Goal: Information Seeking & Learning: Learn about a topic

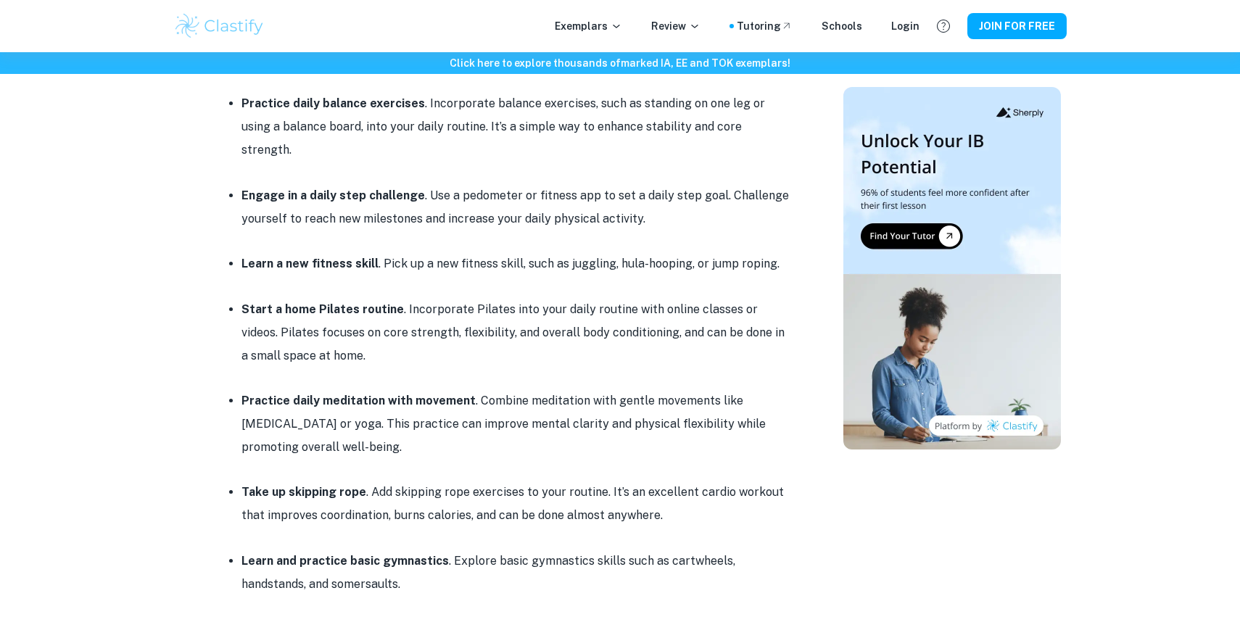
scroll to position [1263, 0]
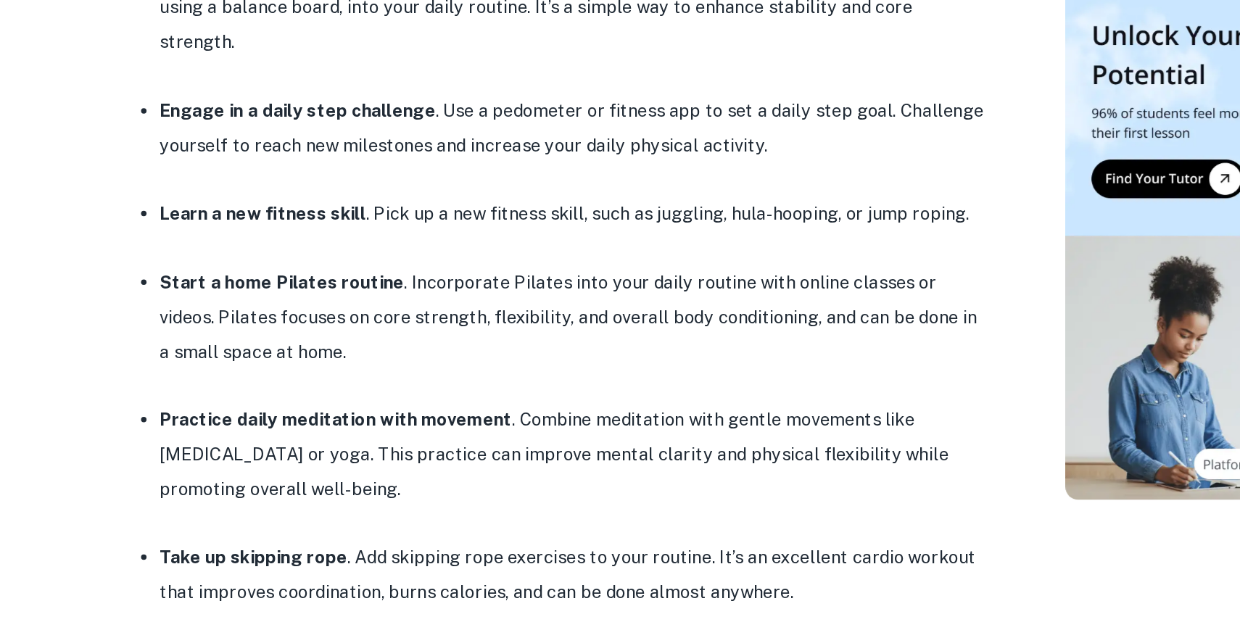
click at [403, 389] on strong "Practice daily meditation with movement" at bounding box center [359, 396] width 234 height 14
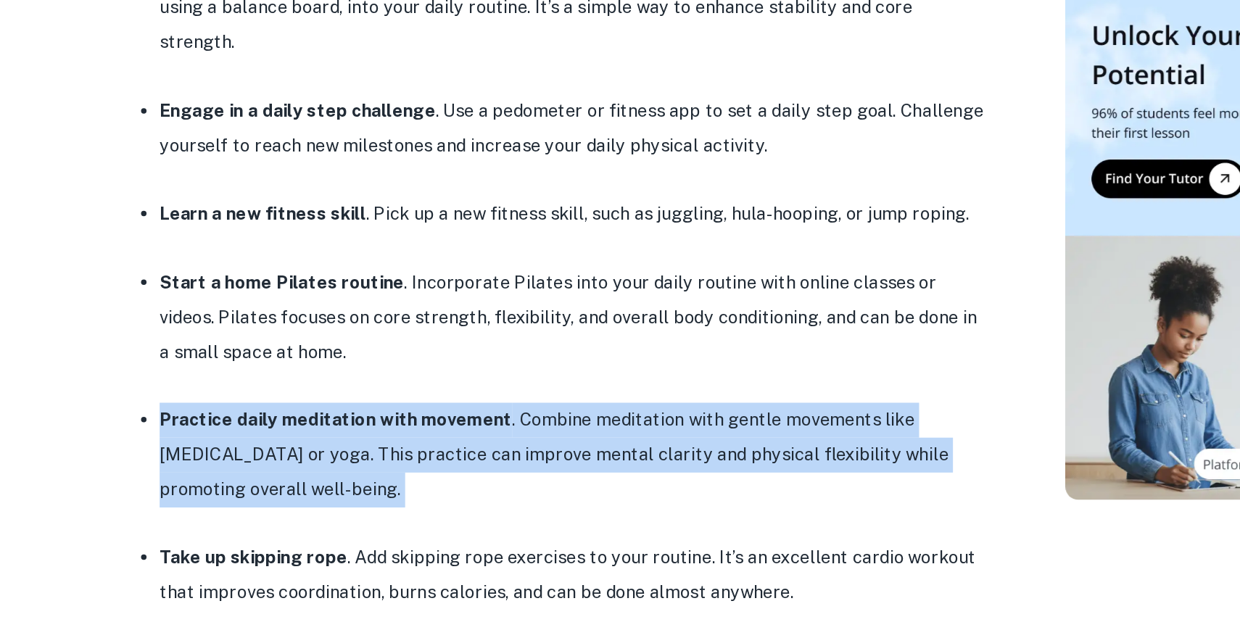
click at [403, 389] on strong "Practice daily meditation with movement" at bounding box center [359, 396] width 234 height 14
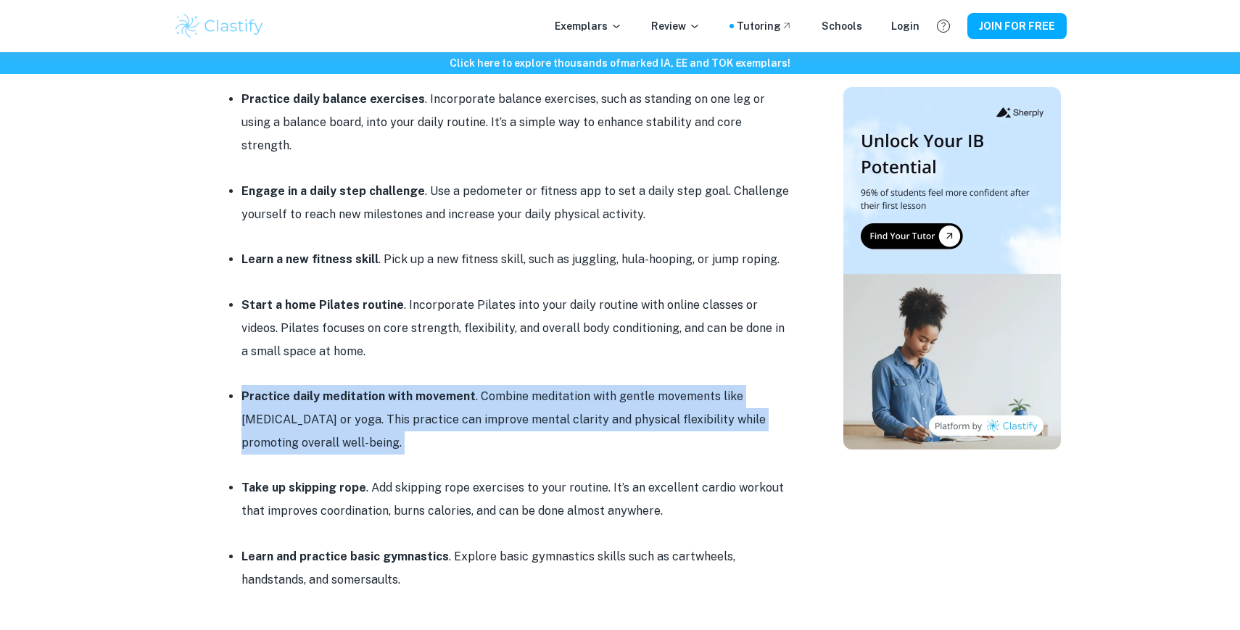
click at [403, 389] on strong "Practice daily meditation with movement" at bounding box center [359, 396] width 234 height 14
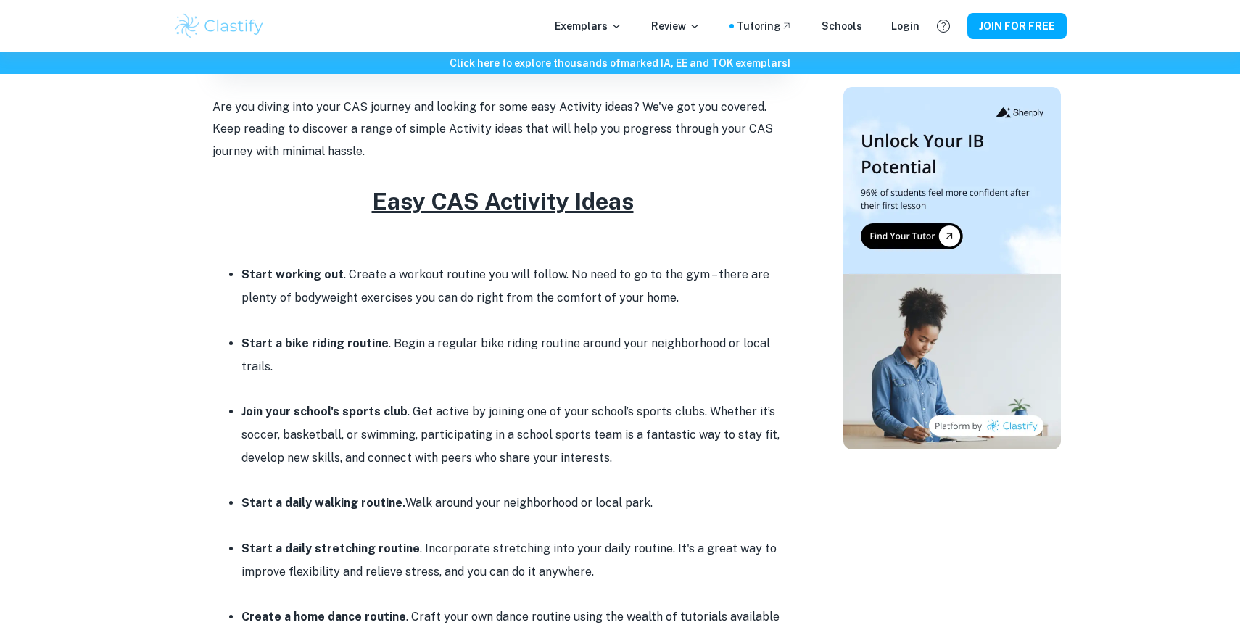
scroll to position [488, 0]
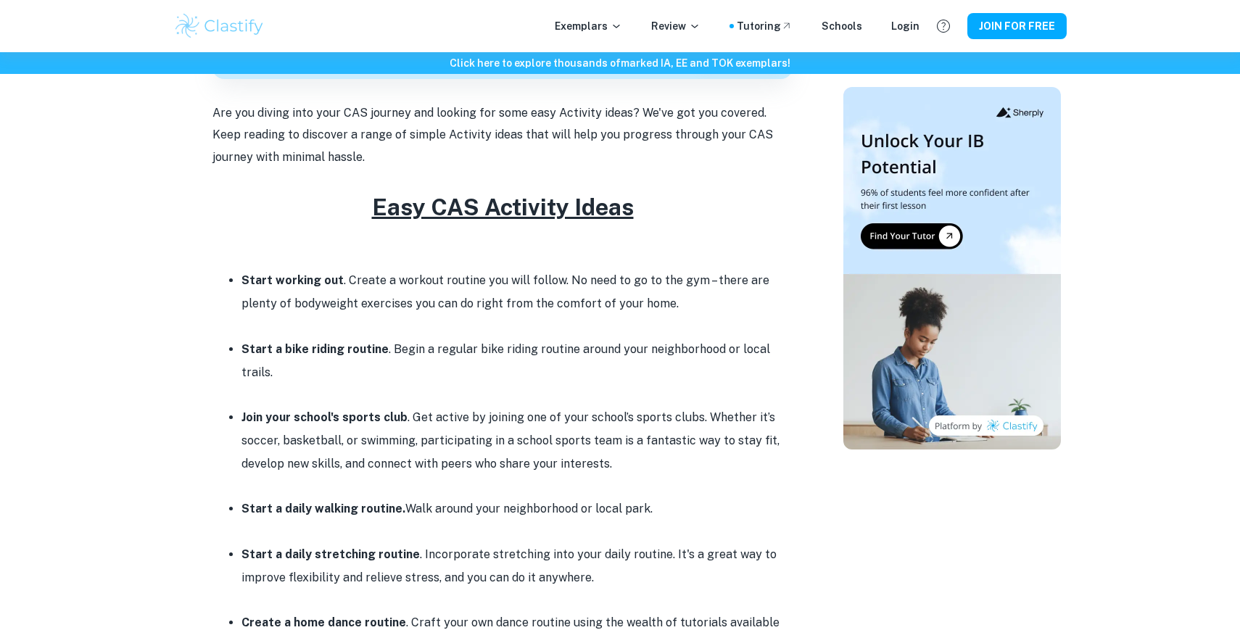
click at [583, 297] on li "Start working out . Create a workout routine you will follow. No need to go to …" at bounding box center [517, 292] width 551 height 46
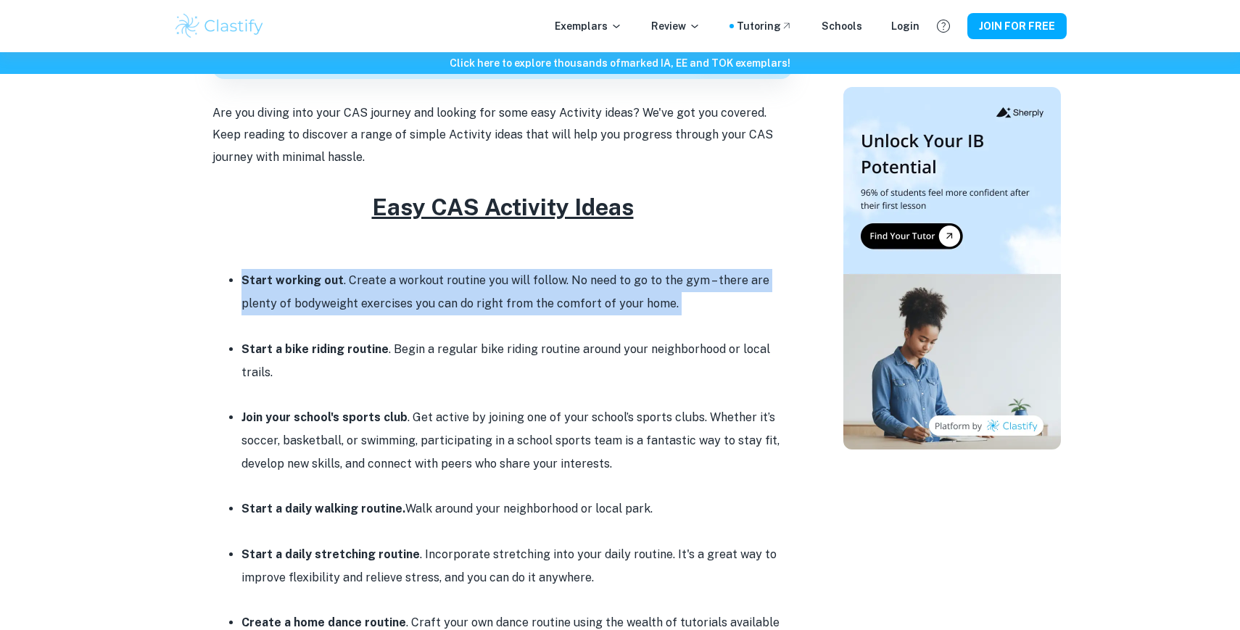
click at [634, 297] on li "Start working out . Create a workout routine you will follow. No need to go to …" at bounding box center [517, 292] width 551 height 46
